Goal: Information Seeking & Learning: Learn about a topic

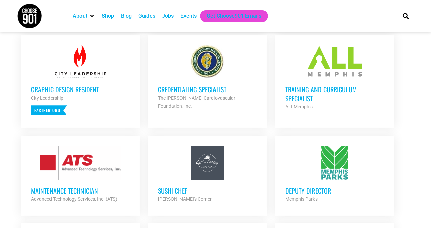
scroll to position [275, 0]
click at [294, 96] on h3 "Training and Curriculum Specialist" at bounding box center [334, 94] width 99 height 18
